Goal: Check status

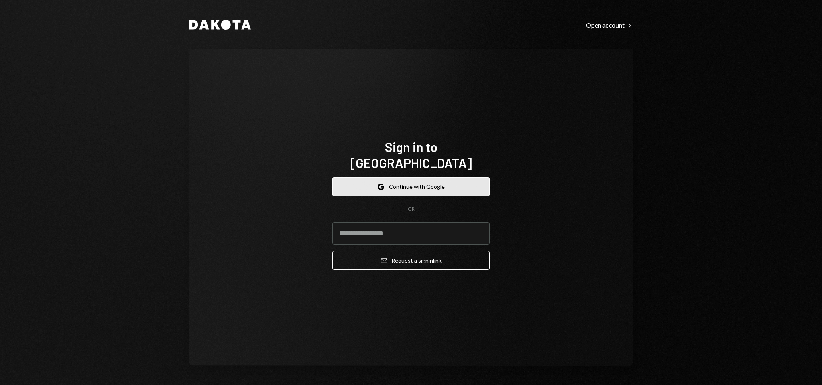
click at [437, 179] on button "Google Continue with Google" at bounding box center [410, 186] width 157 height 19
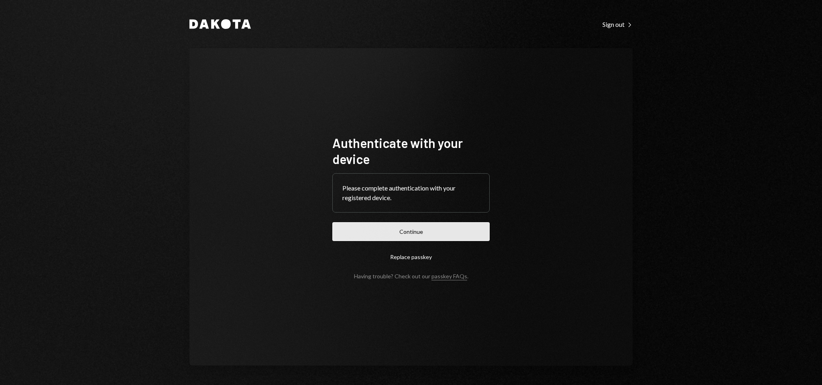
click at [430, 230] on button "Continue" at bounding box center [410, 231] width 157 height 19
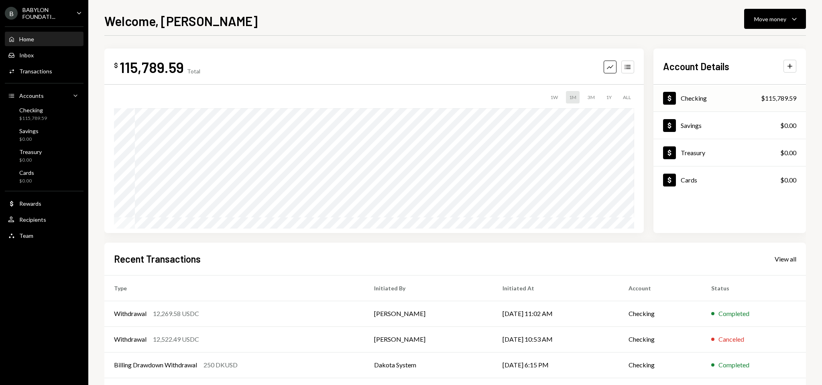
click at [707, 95] on div "Dollar Checking $115,789.59" at bounding box center [729, 98] width 152 height 26
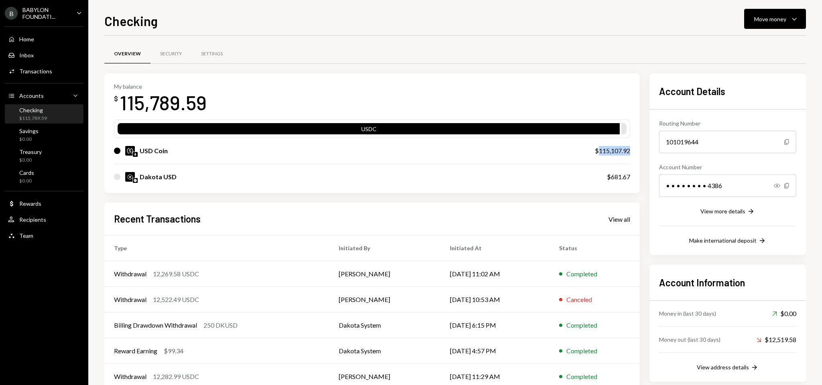
drag, startPoint x: 597, startPoint y: 152, endPoint x: 632, endPoint y: 152, distance: 34.5
click at [632, 152] on div "My balance $ 115,789.59 USDC USD Coin $115,107.92 Dakota USD $681.67" at bounding box center [371, 133] width 535 height 120
copy div "115,107.92"
drag, startPoint x: 611, startPoint y: 178, endPoint x: 637, endPoint y: 178, distance: 26.5
click at [637, 178] on div "My balance $ 115,789.59 USDC USD Coin $115,107.92 Dakota USD $681.67" at bounding box center [371, 133] width 535 height 120
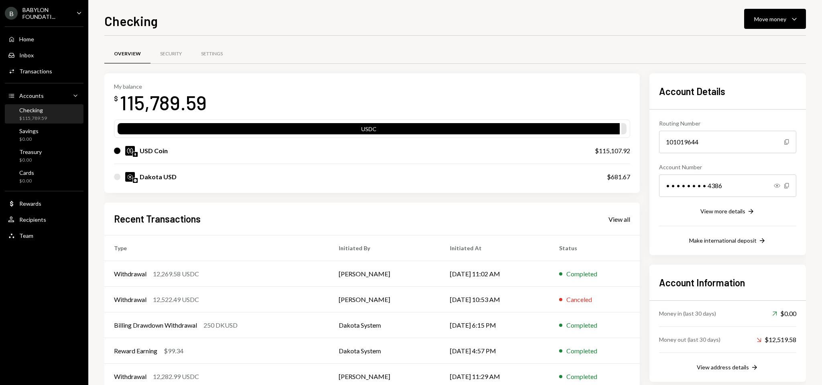
click at [48, 14] on div "BABYLON FOUNDATI..." at bounding box center [45, 13] width 47 height 14
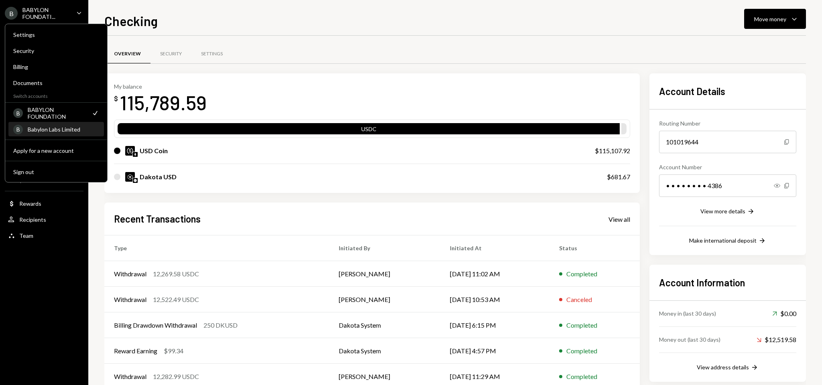
click at [58, 130] on div "Babylon Labs Limited" at bounding box center [63, 129] width 71 height 7
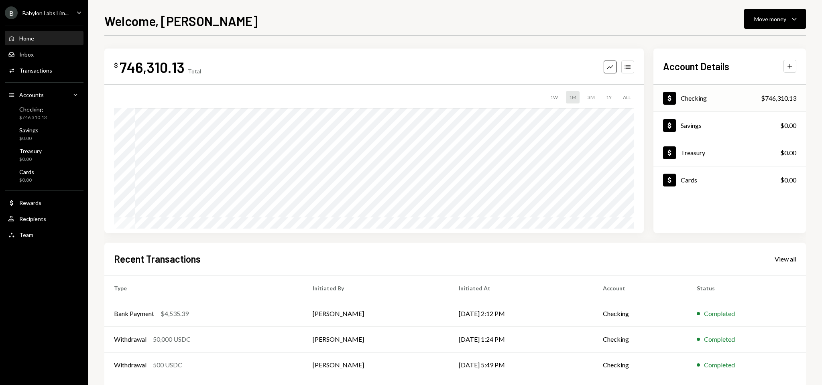
click at [761, 93] on div "$746,310.13" at bounding box center [778, 98] width 35 height 10
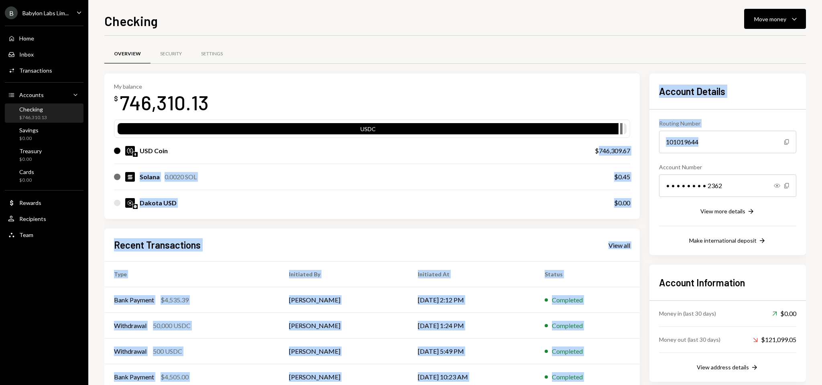
drag, startPoint x: 598, startPoint y: 151, endPoint x: 646, endPoint y: 151, distance: 47.7
click at [646, 151] on div "My balance $ 746,310.13 USDC USD Coin $746,309.67 Solana 0.0020 SOL $0.45 Dakot…" at bounding box center [454, 244] width 701 height 342
copy div "746,309.67 Solana 0.0020 SOL $0.45 Dakota USD $0.00 Recent Transactions View al…"
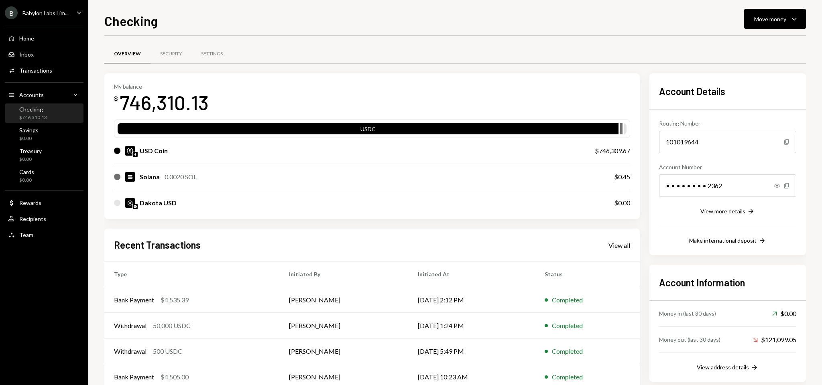
click at [563, 154] on div "USD Coin" at bounding box center [346, 151] width 465 height 10
drag, startPoint x: 597, startPoint y: 151, endPoint x: 629, endPoint y: 150, distance: 32.1
click at [629, 150] on div "$746,309.67" at bounding box center [612, 151] width 35 height 10
copy div "746,309.67"
